Goal: Transaction & Acquisition: Book appointment/travel/reservation

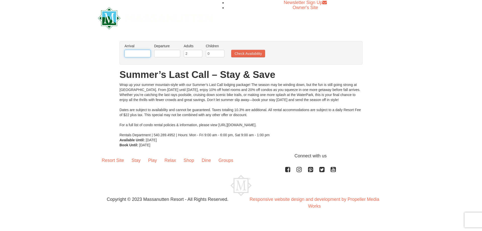
click at [139, 52] on input "text" at bounding box center [137, 54] width 26 height 8
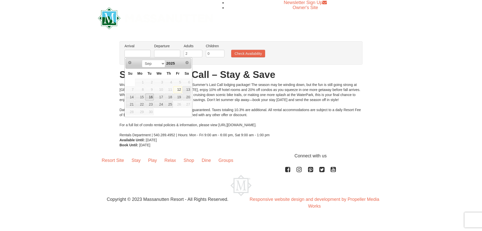
click at [149, 97] on link "16" at bounding box center [149, 96] width 9 height 7
type input "[DATE]"
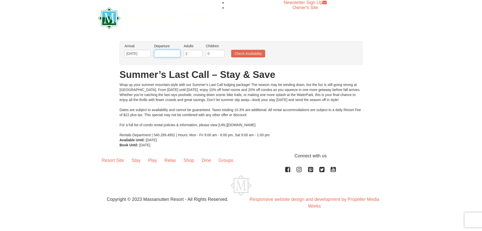
click at [171, 54] on input "text" at bounding box center [167, 54] width 26 height 8
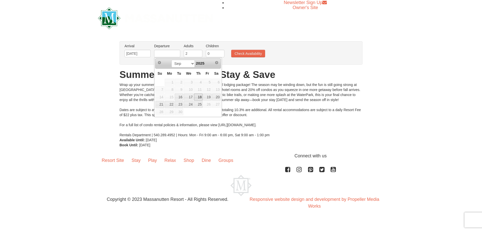
click at [197, 98] on link "18" at bounding box center [198, 96] width 9 height 7
type input "[DATE]"
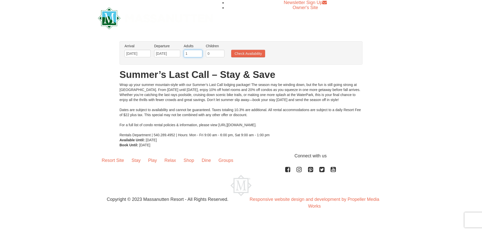
type input "1"
click at [198, 53] on input "1" at bounding box center [193, 54] width 19 height 8
click at [220, 52] on input "1" at bounding box center [215, 54] width 19 height 8
click at [220, 52] on input "2" at bounding box center [215, 54] width 19 height 8
click at [220, 52] on input "3" at bounding box center [215, 54] width 19 height 8
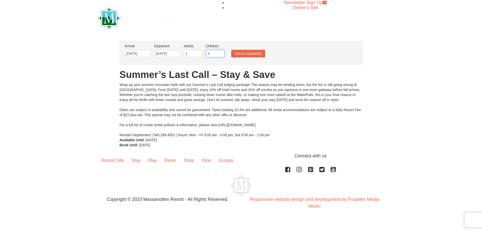
type input "4"
click at [220, 52] on input "4" at bounding box center [215, 54] width 19 height 8
click at [243, 52] on button "Check Availability" at bounding box center [248, 54] width 34 height 8
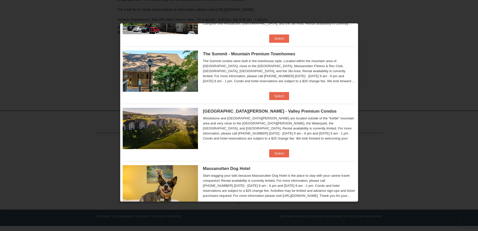
scroll to position [243, 0]
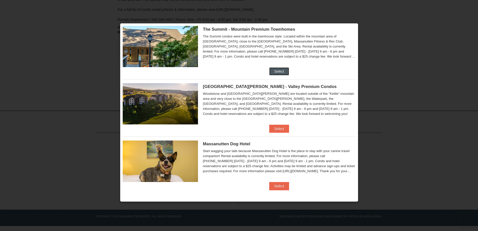
click at [276, 69] on button "Select" at bounding box center [279, 71] width 20 height 8
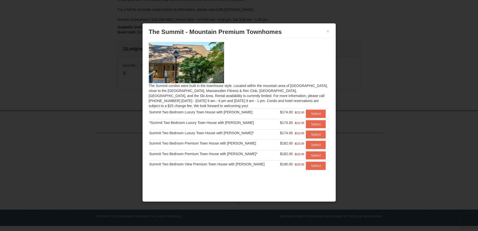
scroll to position [4, 0]
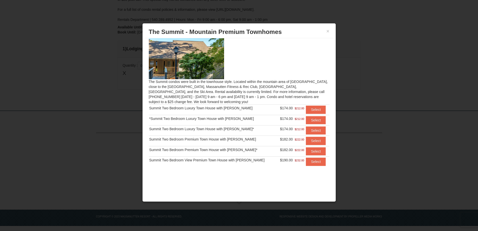
click at [221, 160] on div "Summit Two Bedroom View Premium Town House with [PERSON_NAME]" at bounding box center [212, 159] width 127 height 5
click at [307, 163] on button "Select" at bounding box center [316, 161] width 20 height 8
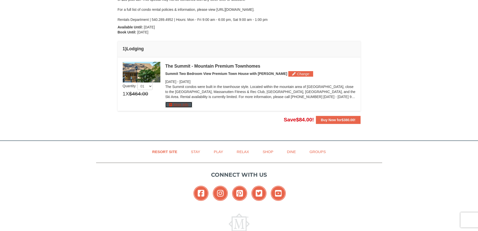
click at [178, 104] on button "More Info" at bounding box center [178, 105] width 27 height 6
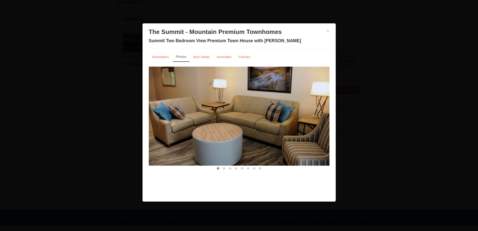
scroll to position [0, 0]
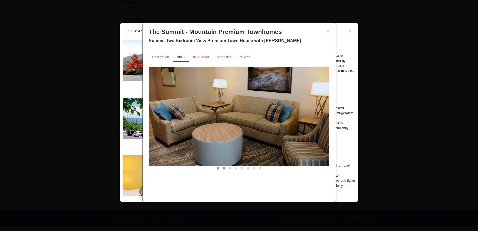
click at [224, 169] on span at bounding box center [224, 168] width 3 height 3
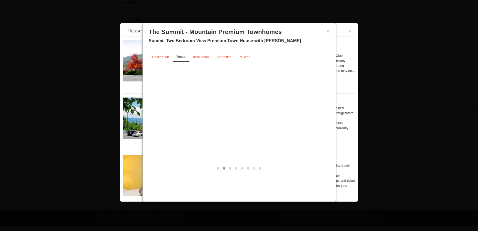
click at [230, 168] on span at bounding box center [230, 168] width 3 height 3
click at [235, 168] on span at bounding box center [236, 168] width 3 height 3
click at [218, 169] on span at bounding box center [218, 168] width 3 height 3
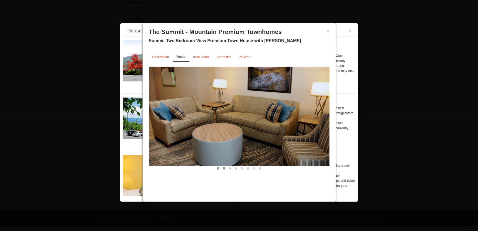
click at [223, 169] on span at bounding box center [224, 168] width 3 height 3
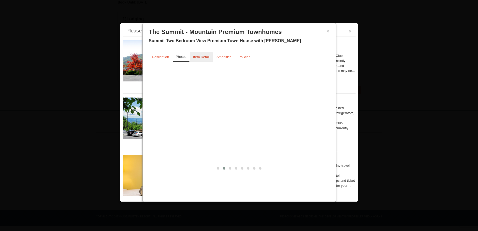
click at [201, 56] on small "Item Detail" at bounding box center [201, 57] width 16 height 4
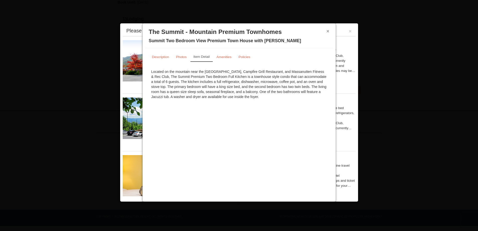
click at [327, 32] on button "×" at bounding box center [327, 31] width 3 height 5
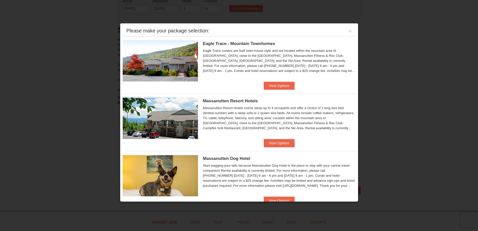
scroll to position [32, 0]
click at [281, 86] on button "View Options" at bounding box center [279, 86] width 31 height 8
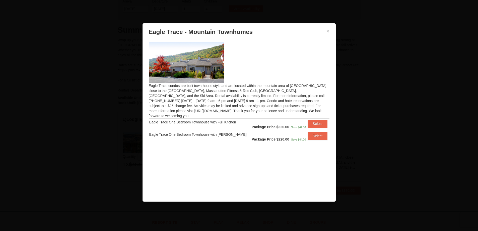
scroll to position [0, 0]
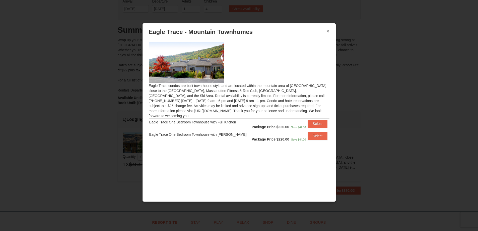
click at [328, 30] on button "×" at bounding box center [327, 31] width 3 height 5
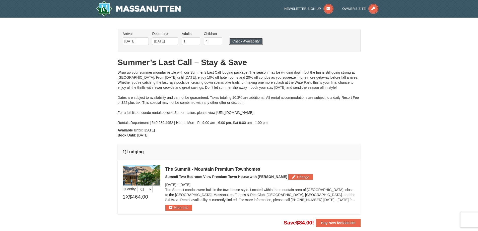
click at [245, 41] on button "Check Availability" at bounding box center [245, 41] width 33 height 7
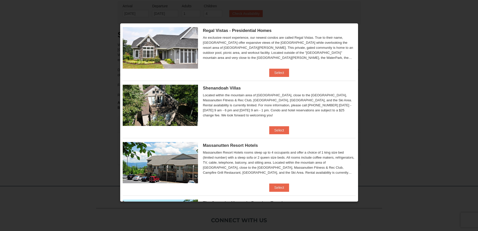
scroll to position [75, 0]
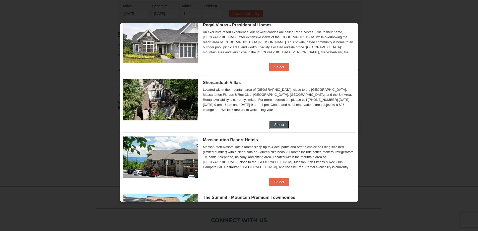
click at [272, 126] on button "Select" at bounding box center [279, 124] width 20 height 8
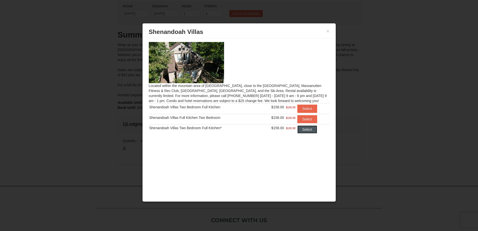
click at [310, 129] on button "Select" at bounding box center [307, 129] width 20 height 8
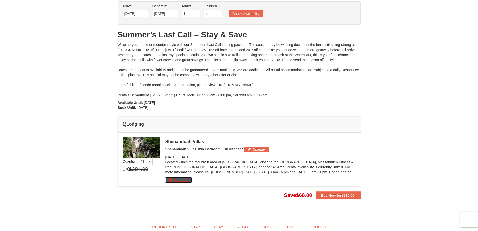
click at [178, 181] on button "More Info" at bounding box center [178, 180] width 27 height 6
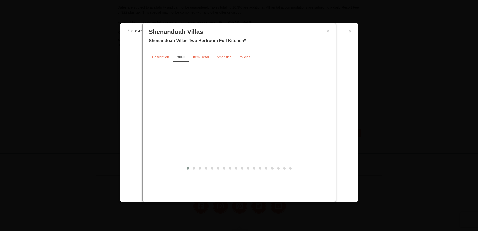
scroll to position [133, 0]
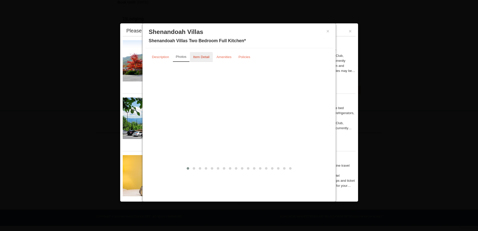
click at [200, 56] on small "Item Detail" at bounding box center [201, 57] width 16 height 4
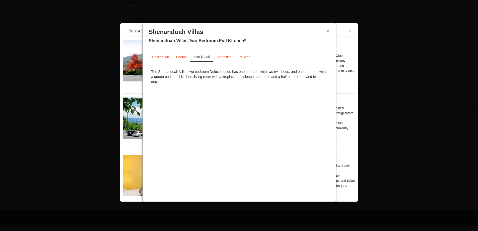
click at [328, 32] on button "×" at bounding box center [327, 31] width 3 height 5
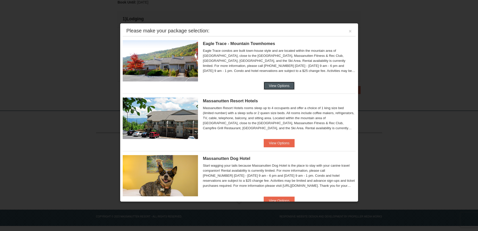
click at [274, 85] on button "View Options" at bounding box center [279, 86] width 31 height 8
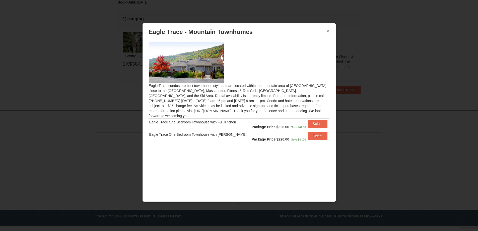
click at [328, 32] on button "×" at bounding box center [327, 31] width 3 height 5
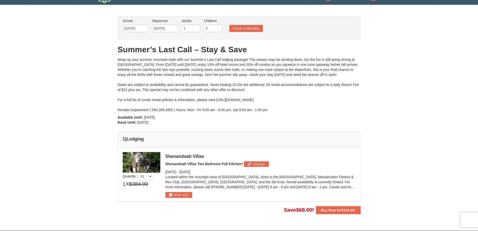
scroll to position [7, 0]
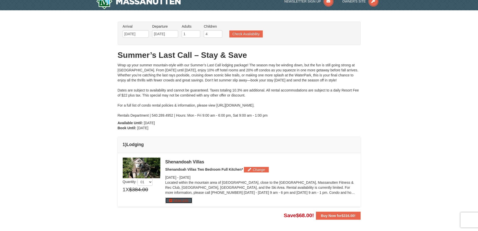
click at [183, 200] on button "More Info" at bounding box center [178, 200] width 27 height 6
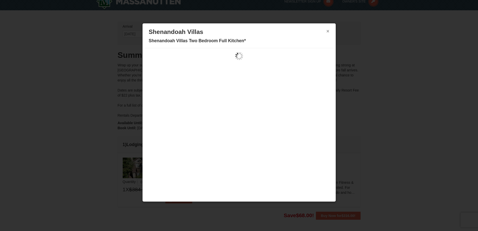
click at [327, 31] on button "×" at bounding box center [327, 31] width 3 height 5
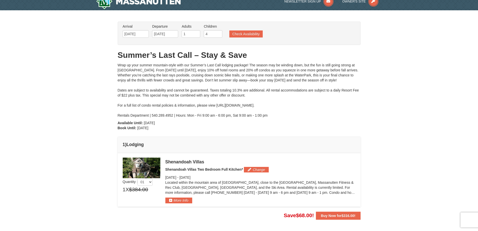
scroll to position [0, 0]
